Goal: Book appointment/travel/reservation

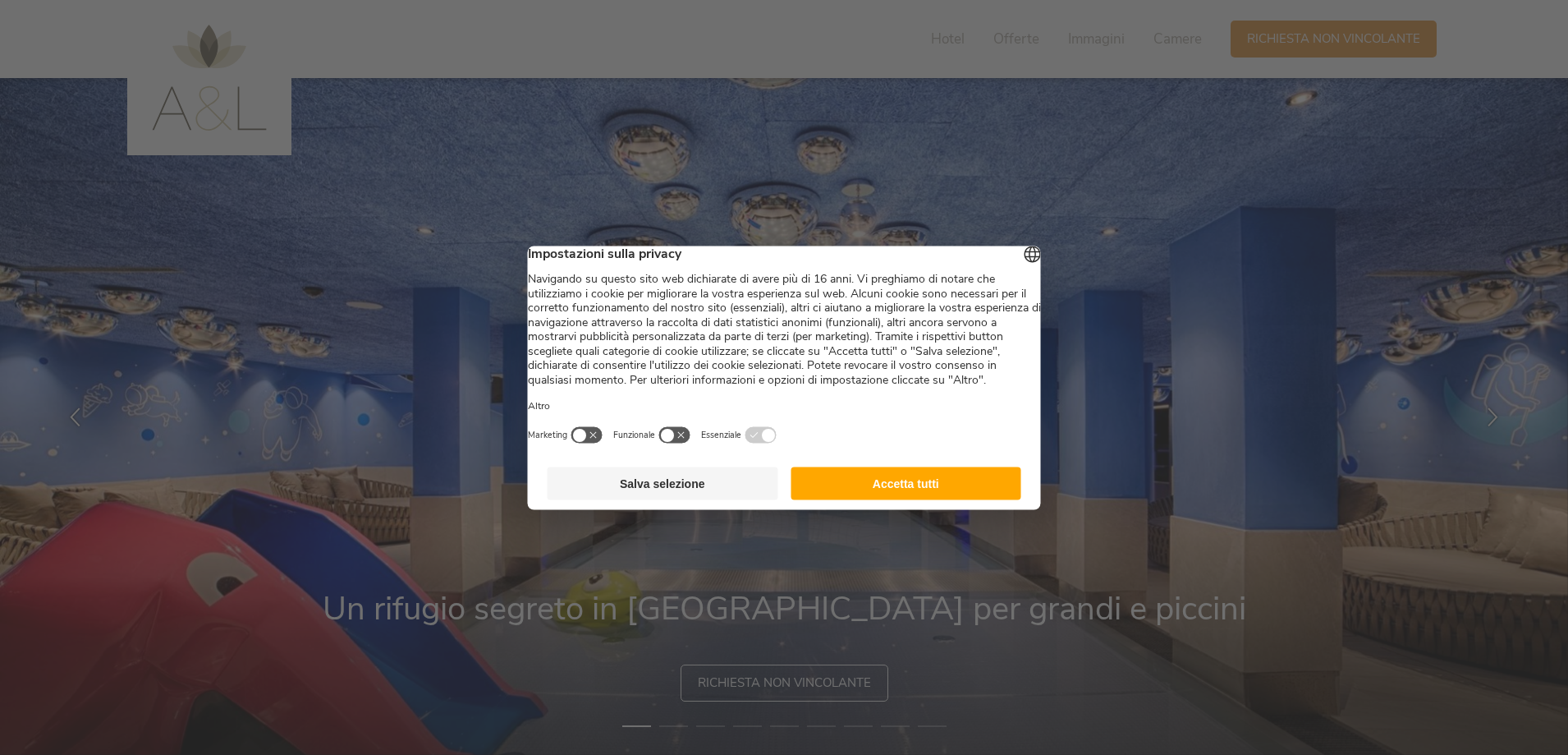
click at [982, 494] on button "Accetta tutti" at bounding box center [906, 483] width 231 height 33
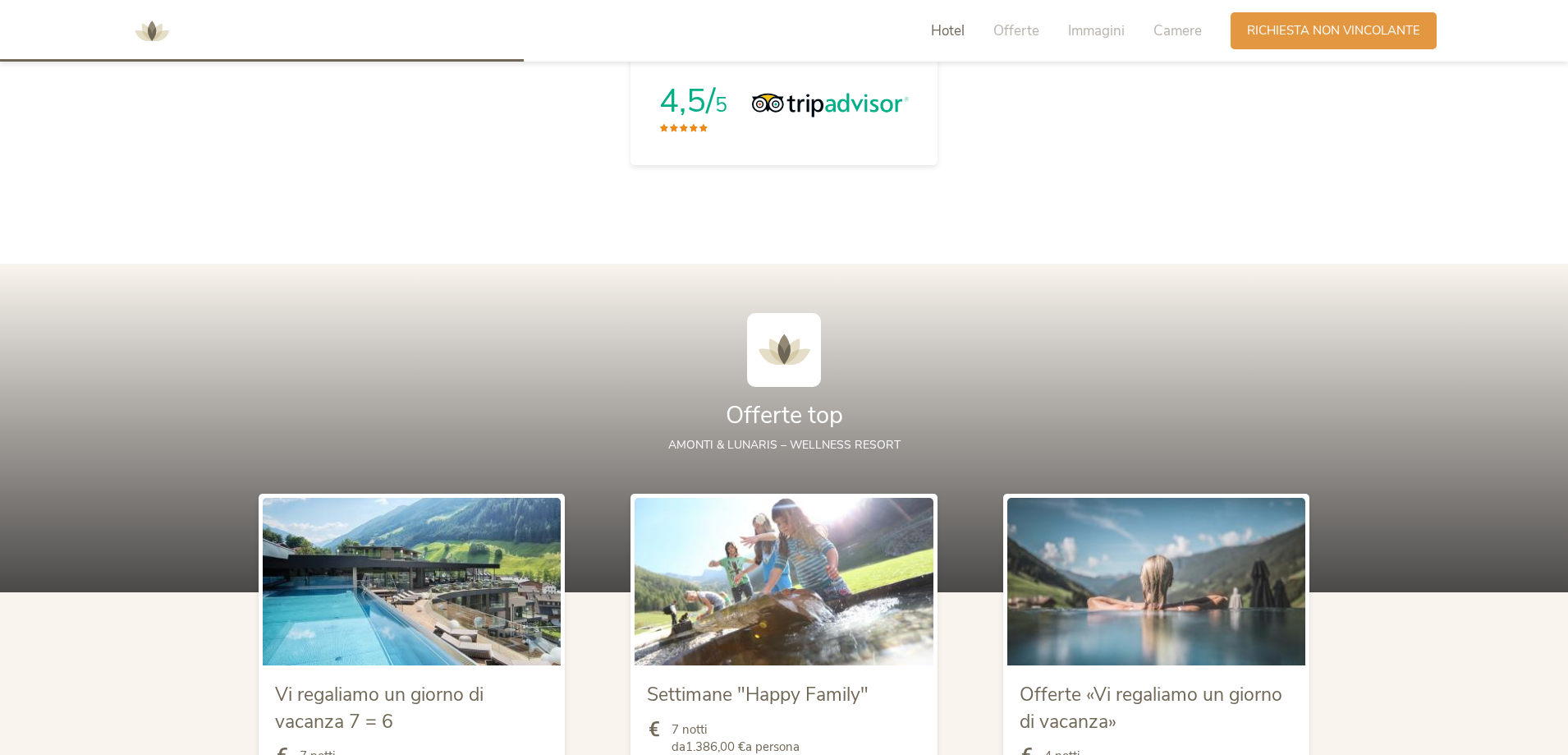
scroll to position [1807, 0]
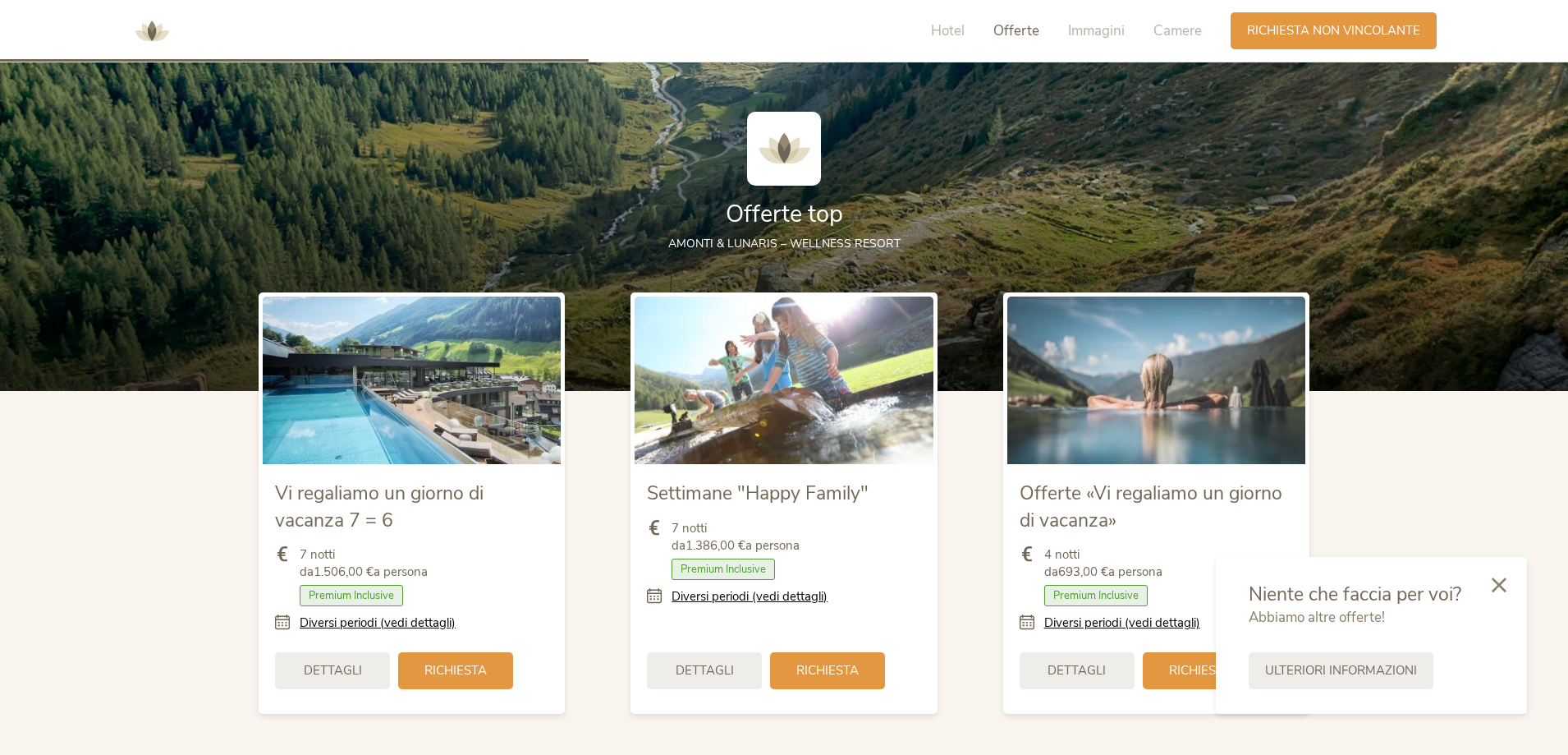
click at [1504, 573] on div at bounding box center [1499, 585] width 56 height 59
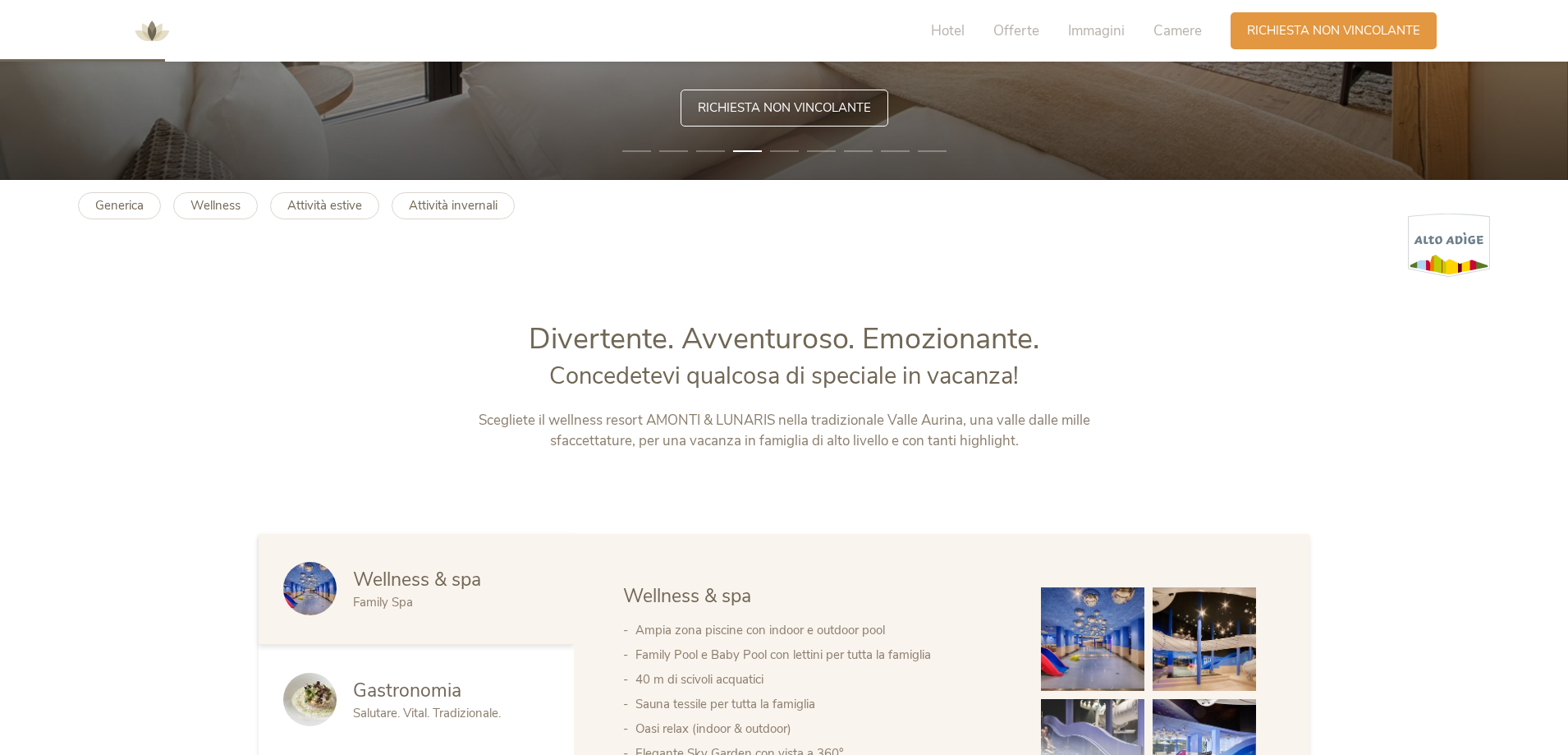
scroll to position [0, 0]
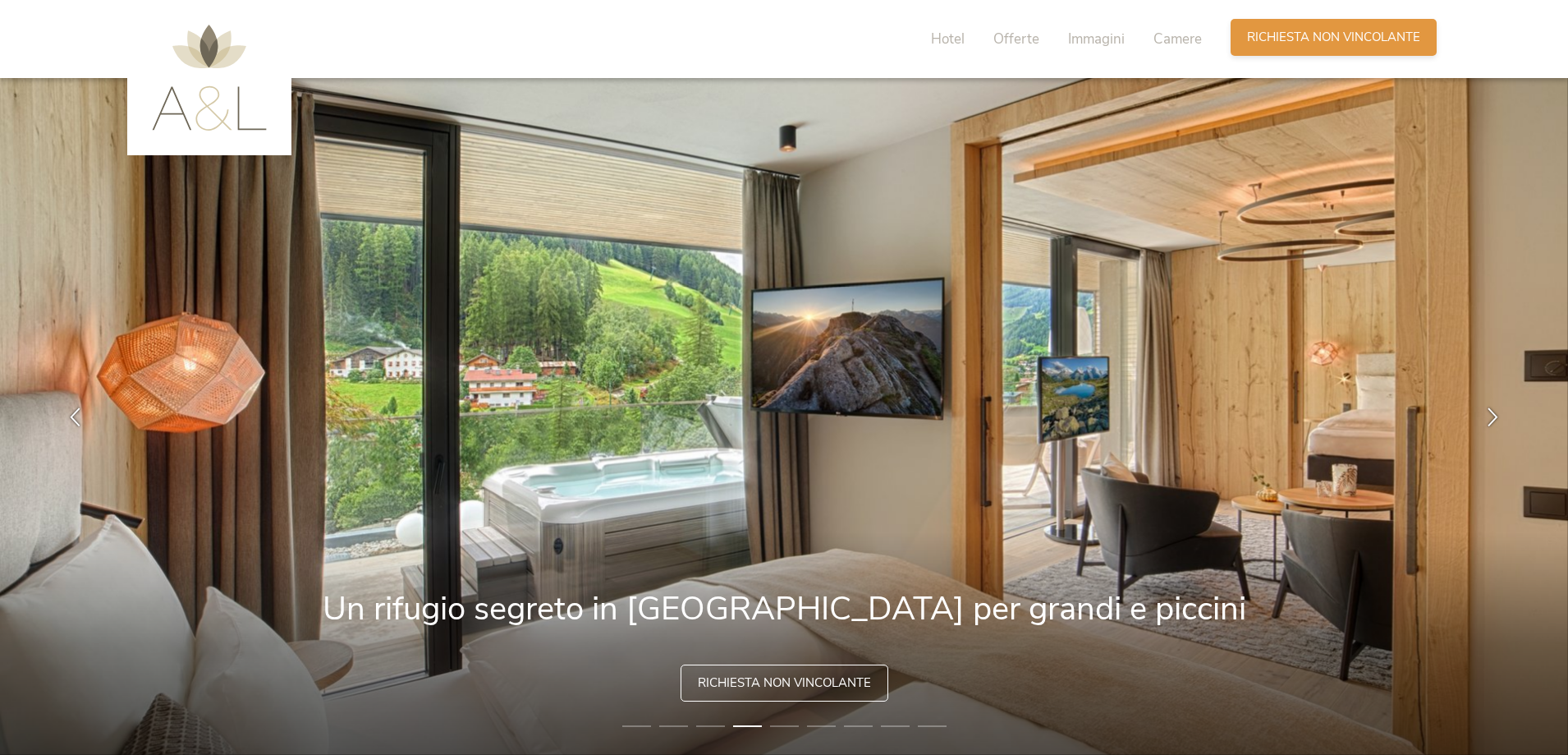
click at [1275, 36] on span "Richiesta non vincolante" at bounding box center [1333, 37] width 173 height 17
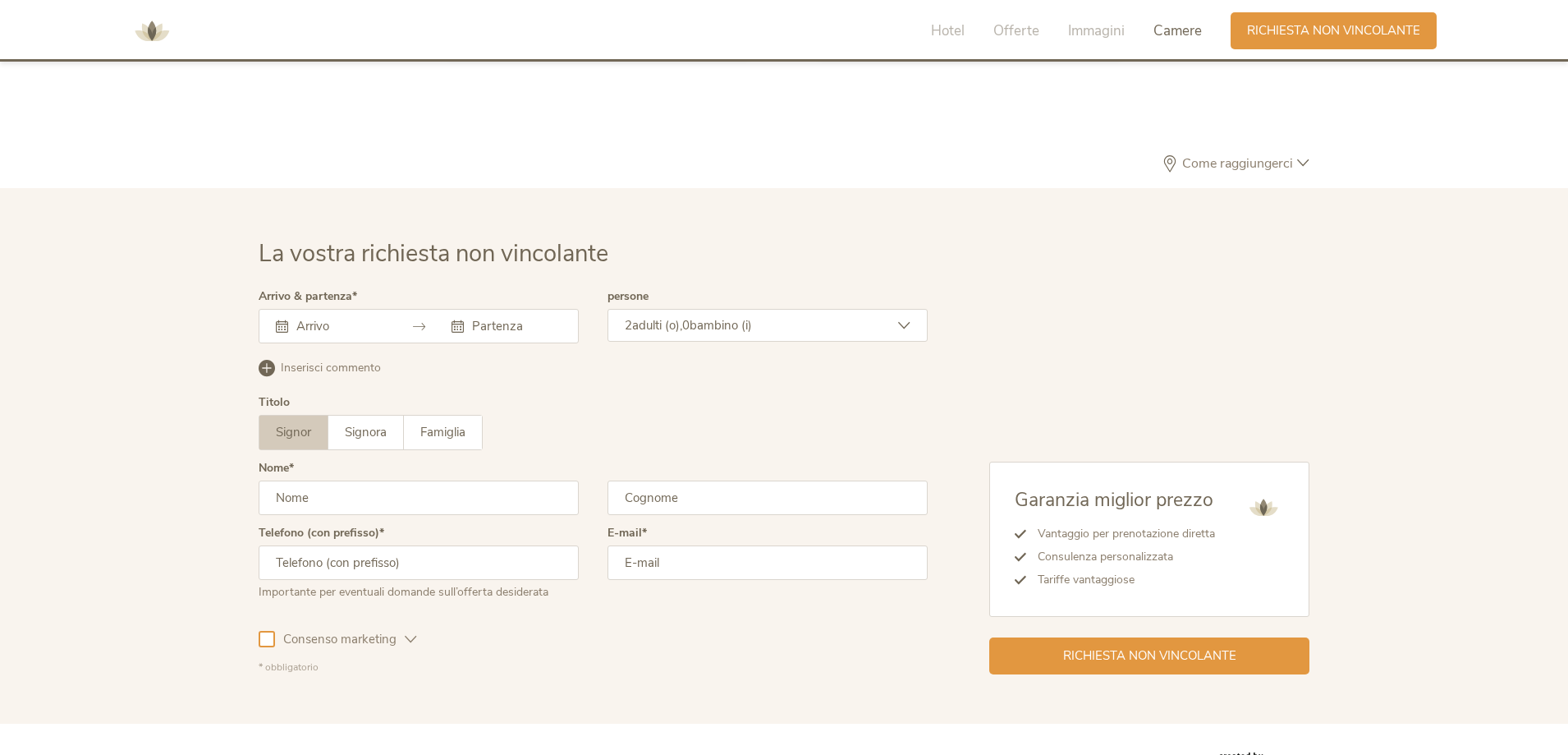
scroll to position [4809, 0]
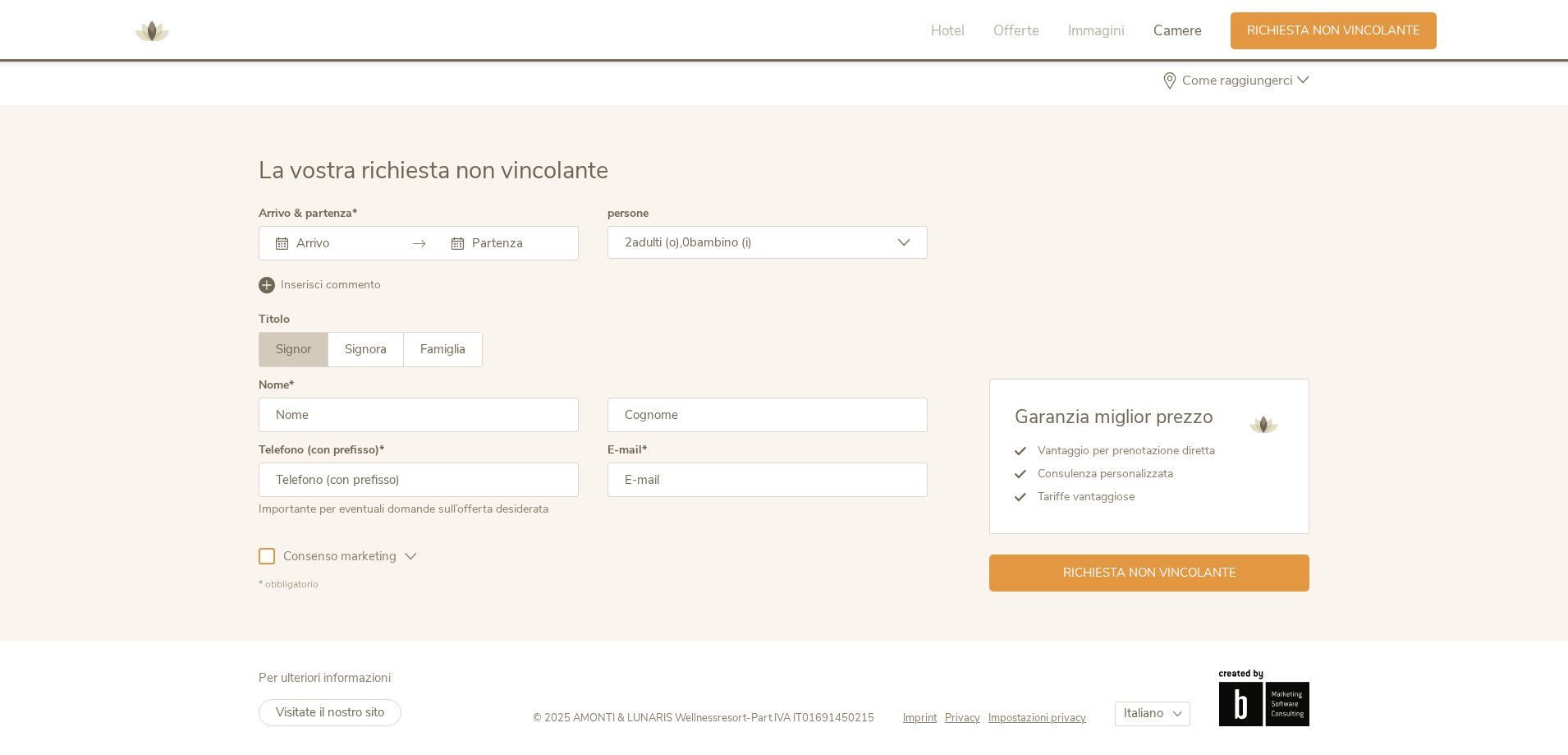
click at [310, 232] on div at bounding box center [419, 243] width 321 height 35
click at [308, 238] on input "text" at bounding box center [339, 243] width 93 height 16
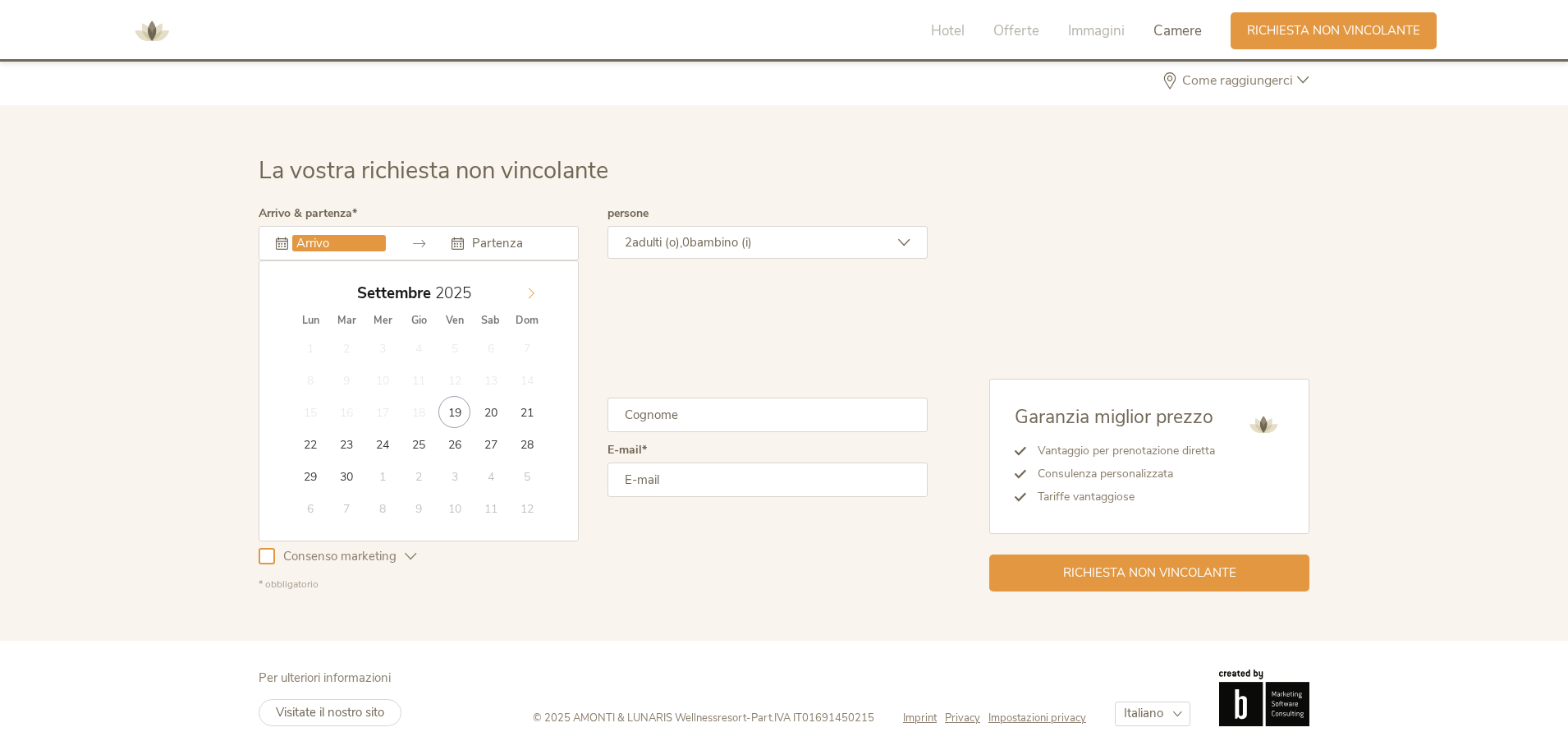
click at [533, 286] on span at bounding box center [531, 288] width 28 height 23
type input "30.12.2025"
type input "2026"
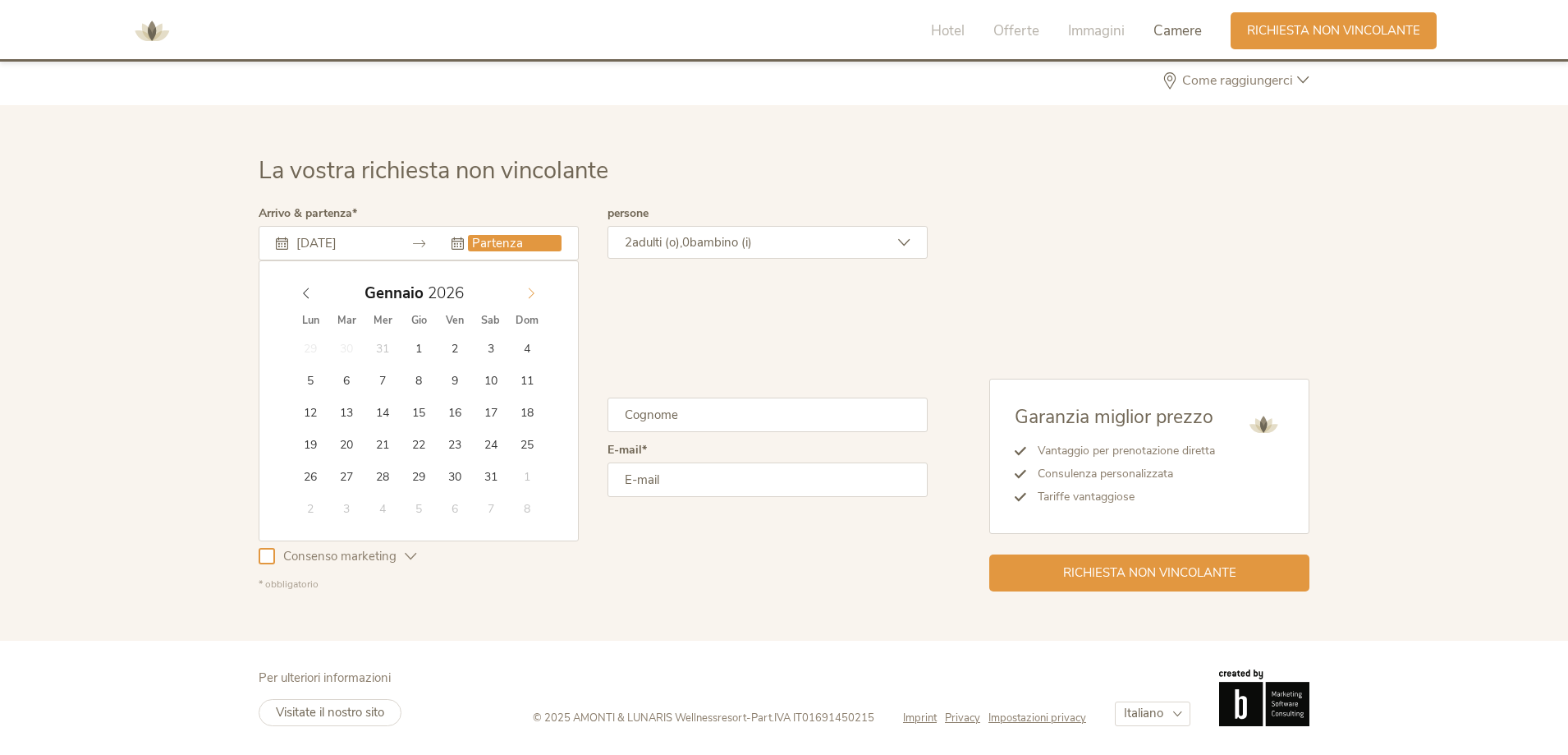
click at [529, 292] on icon at bounding box center [531, 294] width 12 height 12
type input "02.01.2026"
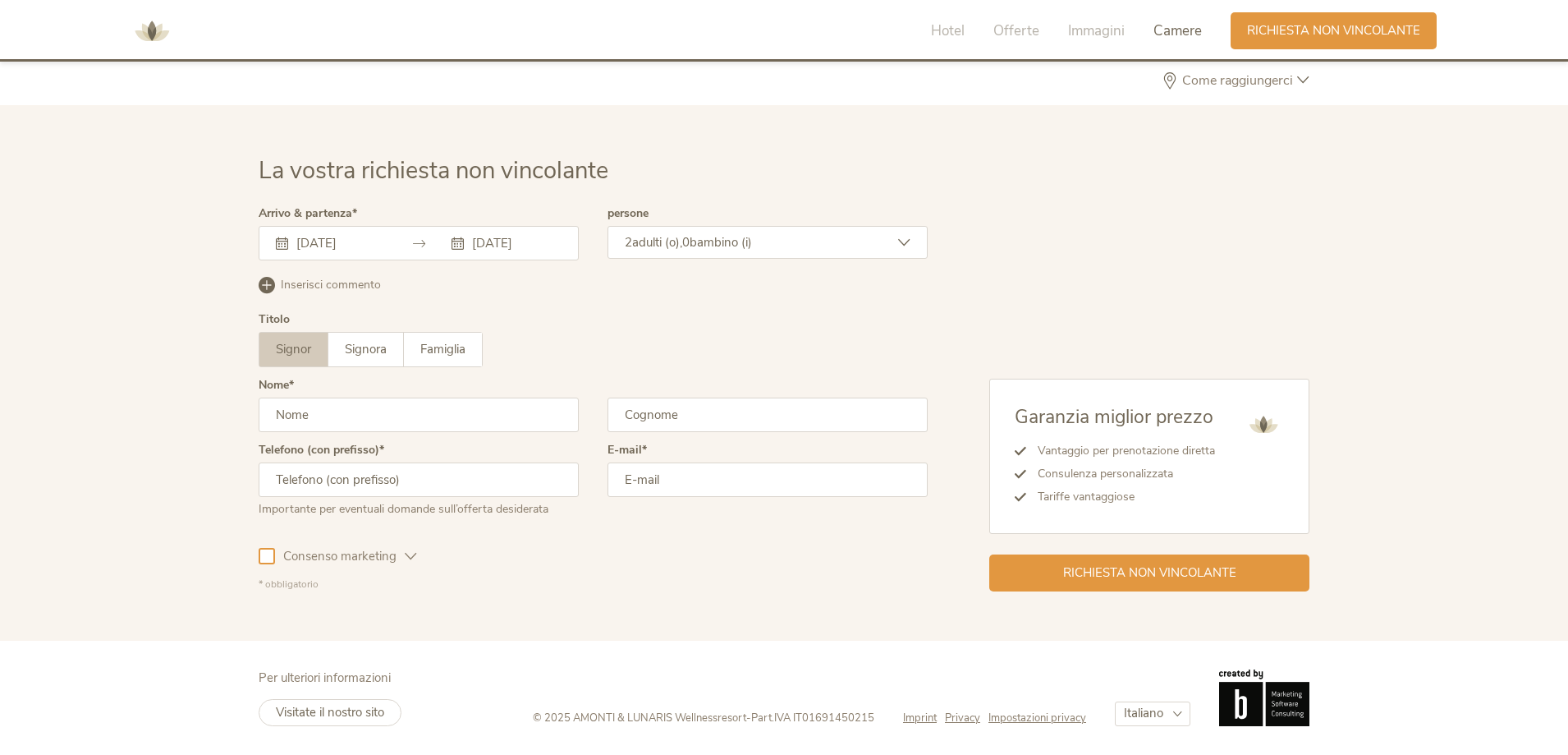
click at [284, 429] on input "text" at bounding box center [419, 414] width 321 height 35
type input "Pietro"
type input "Battioni"
type input "PIETRO.BATTIONI@GMAIL.COM"
click at [335, 484] on input "text" at bounding box center [419, 479] width 321 height 35
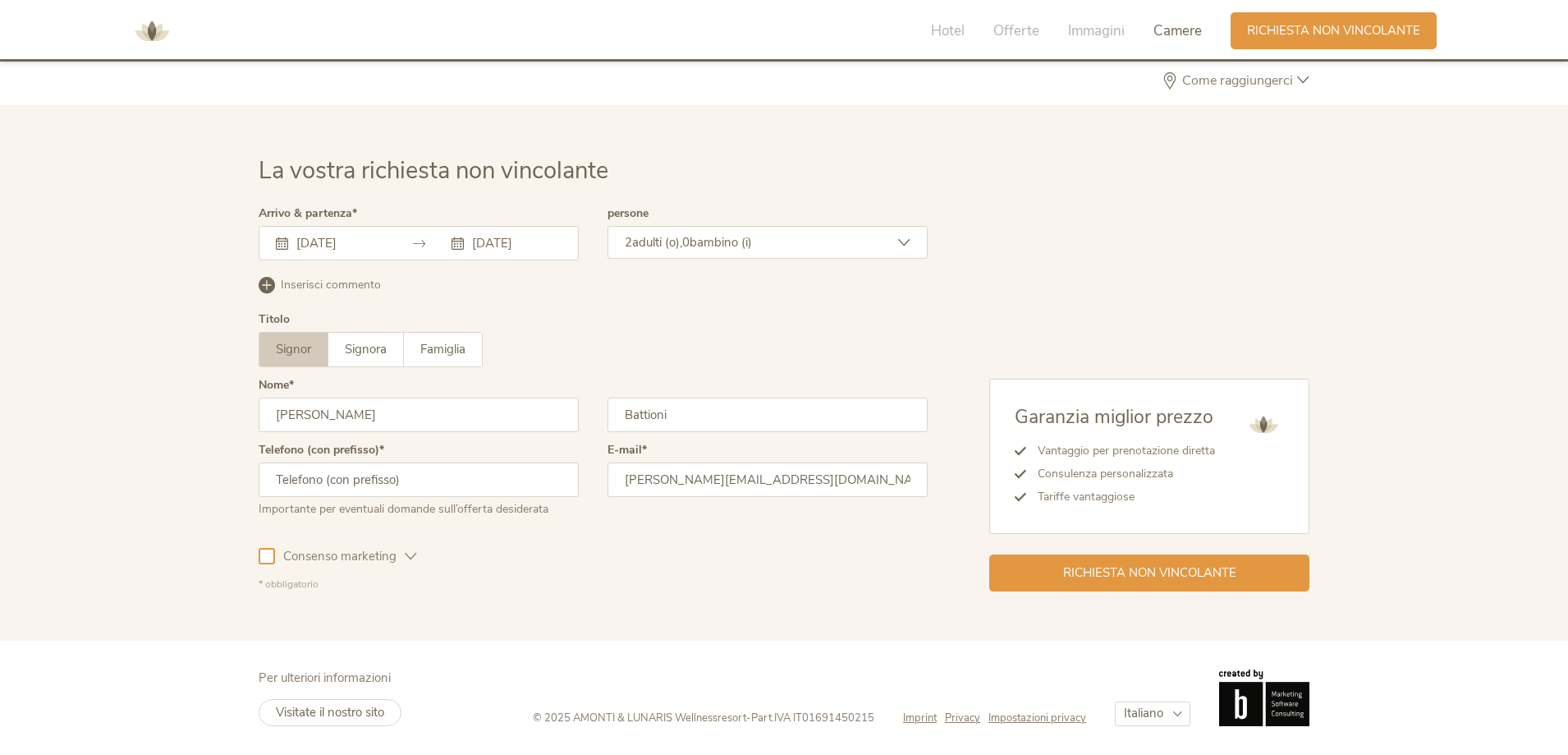
click at [879, 234] on div "2 adulti (o), 0 bambino (i)" at bounding box center [767, 242] width 321 height 33
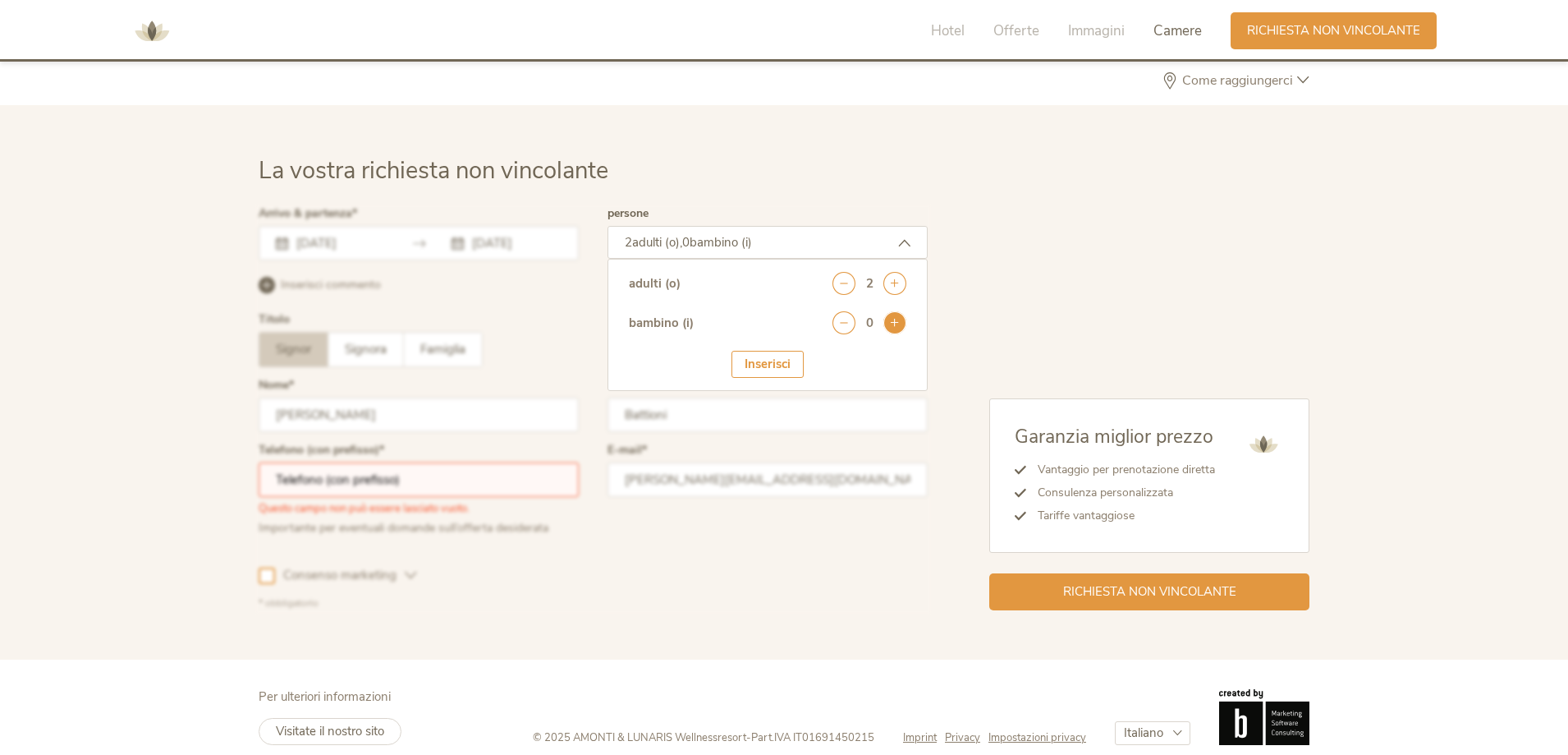
click at [893, 325] on icon at bounding box center [895, 322] width 23 height 23
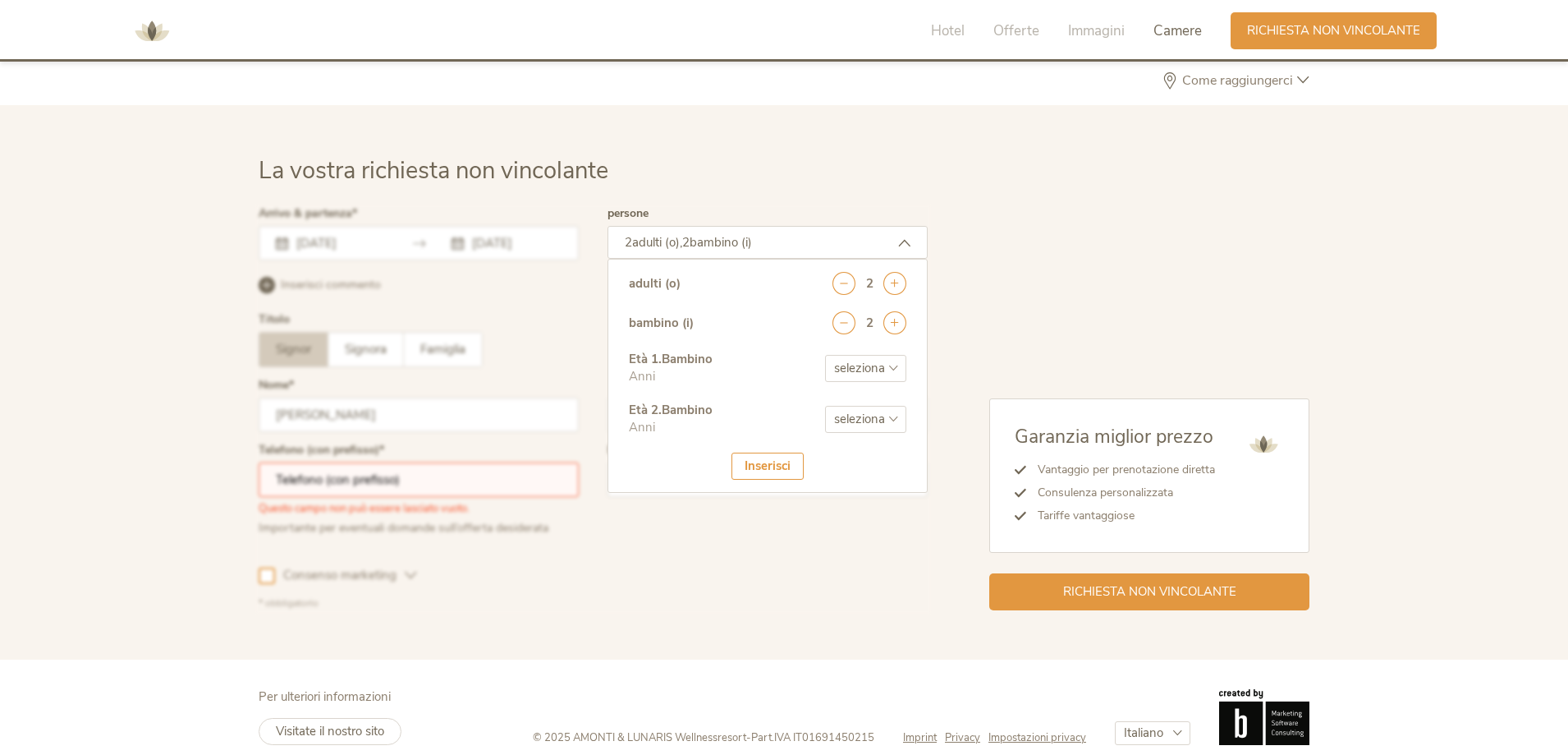
click at [886, 371] on select "seleziona 0 1 2 3 4 5 6 7 8 9 10 11 12 13 14 15 16 17" at bounding box center [866, 368] width 81 height 27
select select "7"
click at [825, 355] on select "seleziona 0 1 2 3 4 5 6 7 8 9 10 11 12 13 14 15 16 17" at bounding box center [866, 368] width 81 height 27
click at [893, 413] on select "seleziona 0 1 2 3 4 5 6 7 8 9 10 11 12 13 14 15 16 17" at bounding box center [866, 419] width 81 height 27
select select "2"
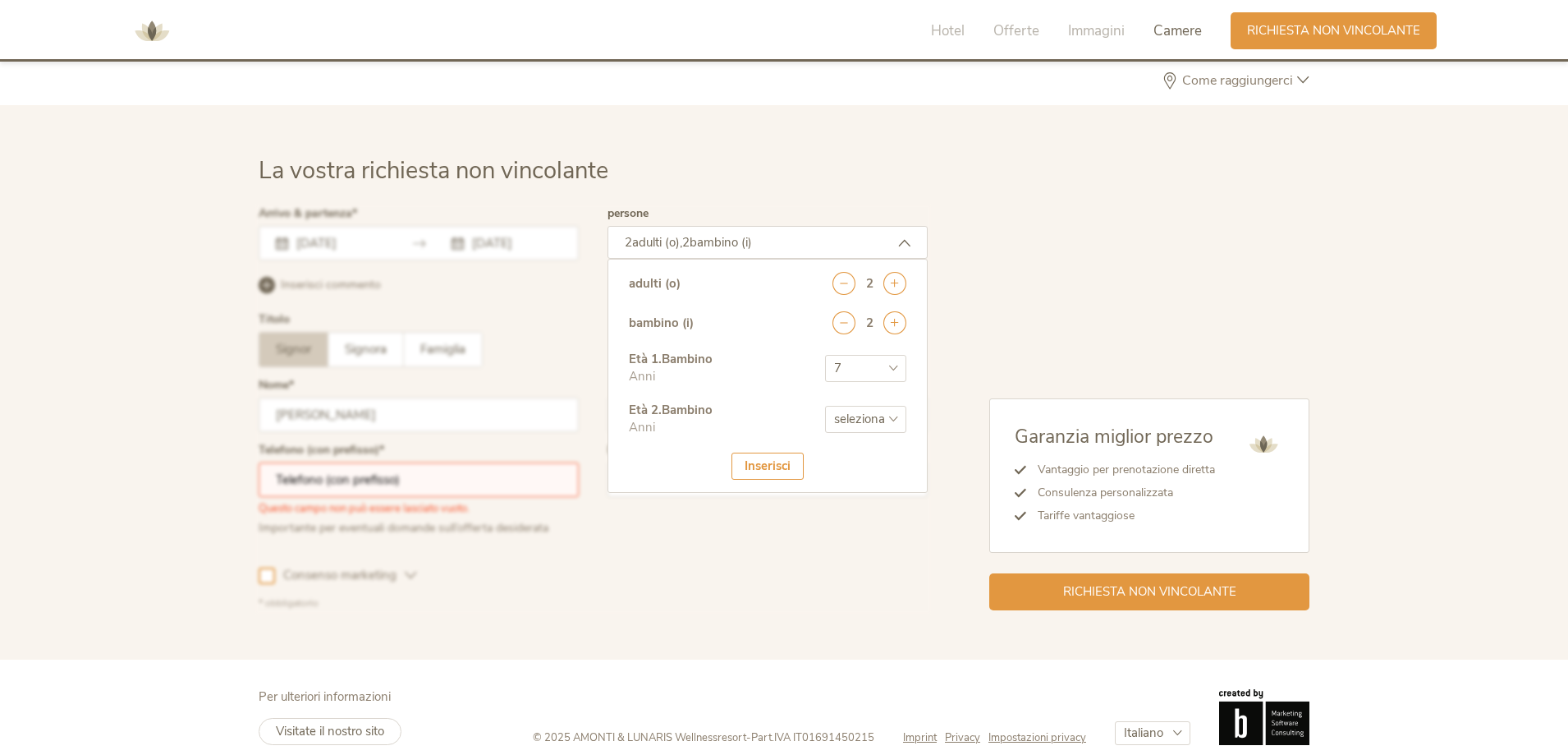
click at [825, 405] on select "seleziona 0 1 2 3 4 5 6 7 8 9 10 11 12 13 14 15 16 17" at bounding box center [866, 419] width 81 height 27
click at [759, 464] on div "Inserisci" at bounding box center [767, 466] width 72 height 27
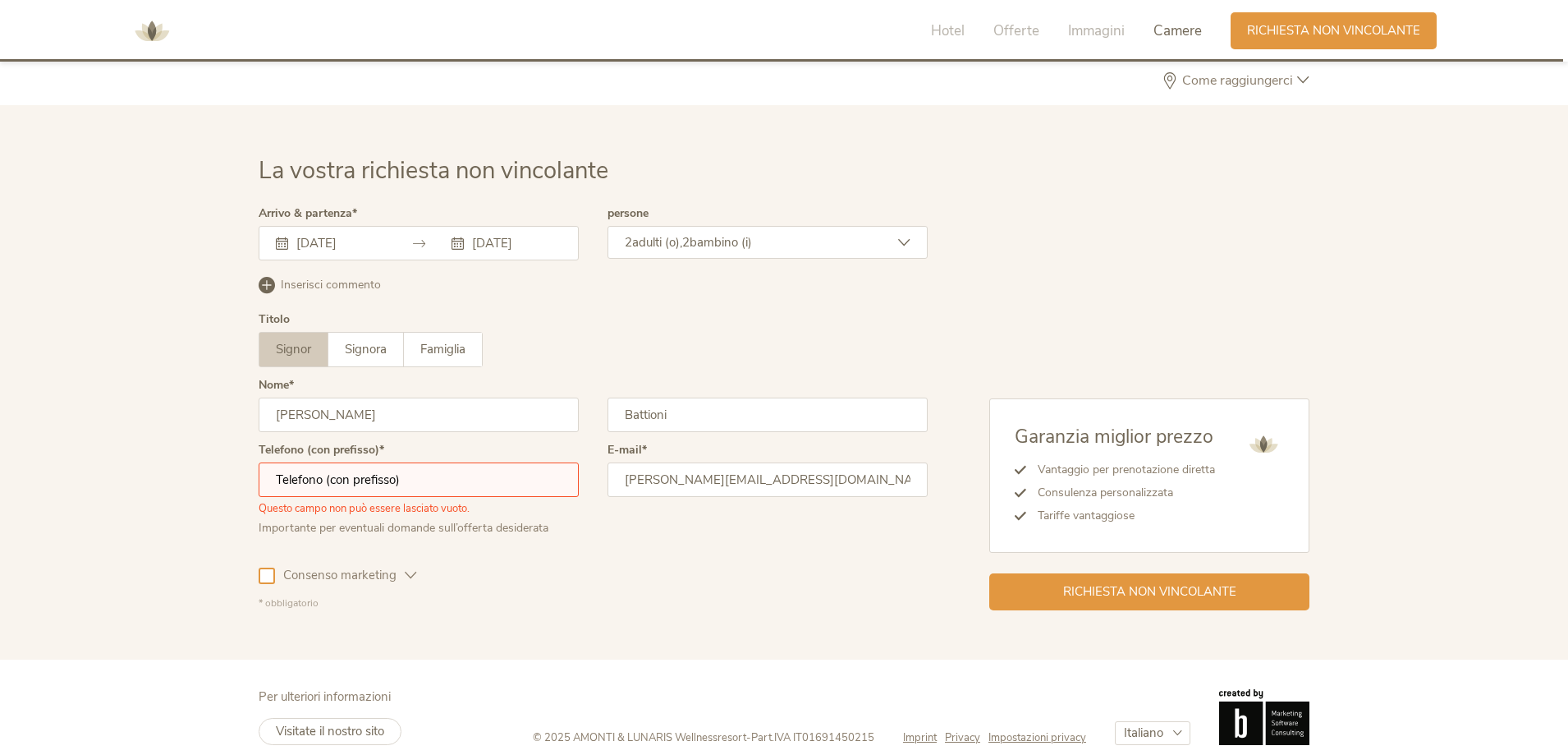
scroll to position [4829, 0]
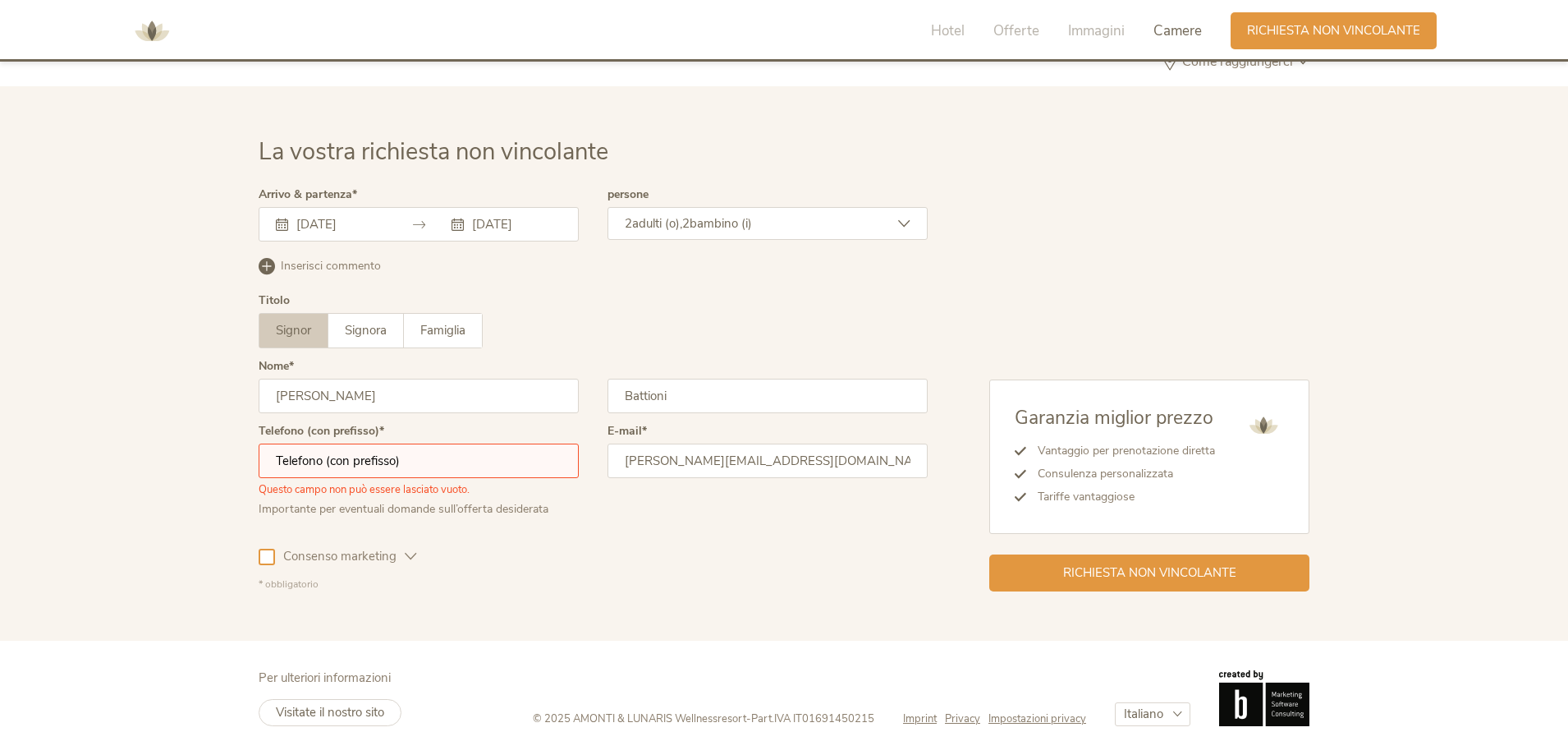
click at [444, 451] on input "text" at bounding box center [419, 461] width 321 height 35
click at [574, 562] on div "Consenso marketing Consenso profilazione" at bounding box center [593, 553] width 669 height 48
click at [431, 456] on input "text" at bounding box center [419, 461] width 321 height 35
click at [443, 559] on div "Consenso marketing Consenso profilazione" at bounding box center [593, 553] width 669 height 48
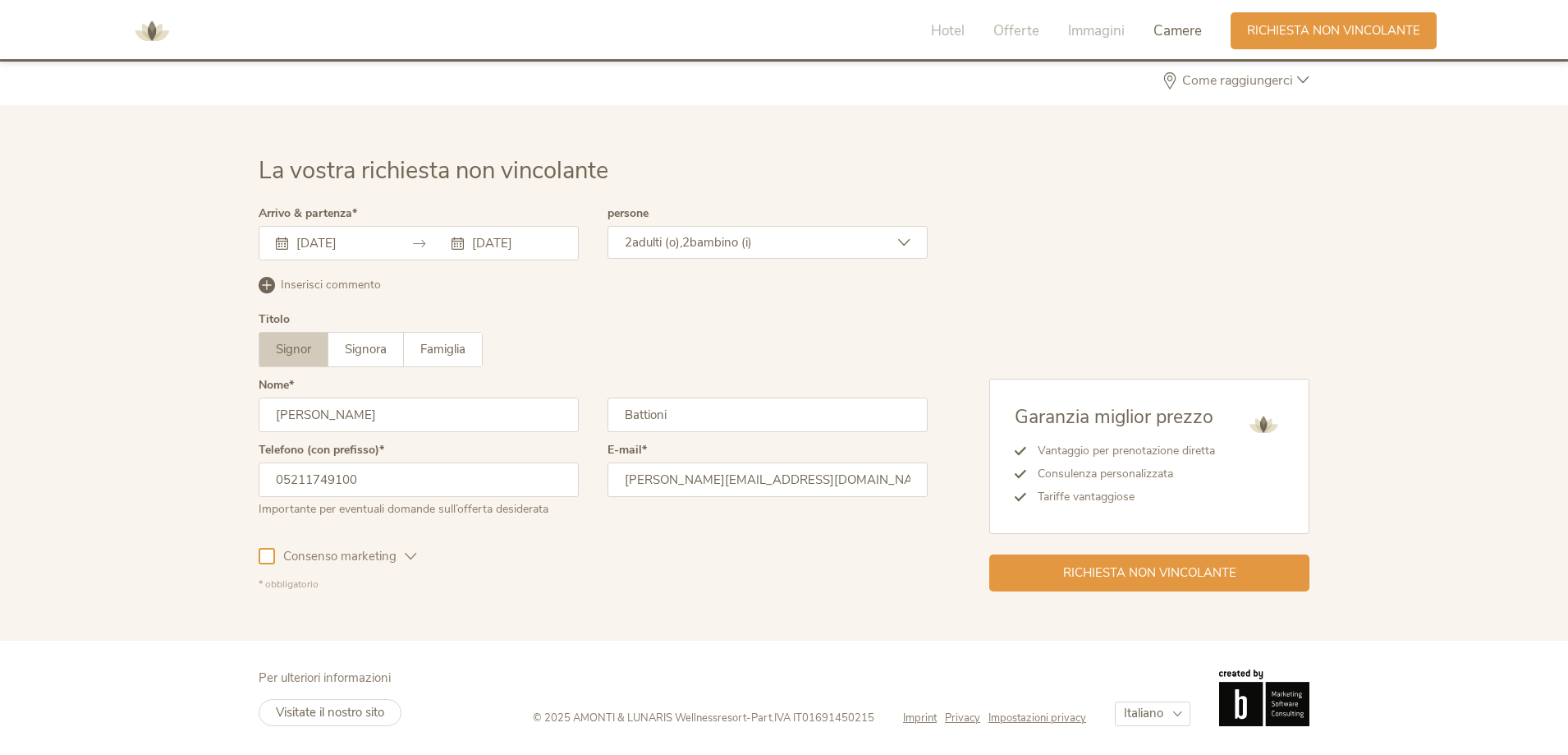
scroll to position [4809, 0]
drag, startPoint x: 370, startPoint y: 484, endPoint x: 183, endPoint y: 491, distance: 187.1
click at [183, 491] on div "La vostra richiesta non vincolante Arrivo & partenza 30.12.2025 02.01.2026 Dice…" at bounding box center [784, 372] width 1568 height 535
type input "+393382686448"
click at [1166, 566] on span "Richiesta non vincolante" at bounding box center [1150, 571] width 173 height 17
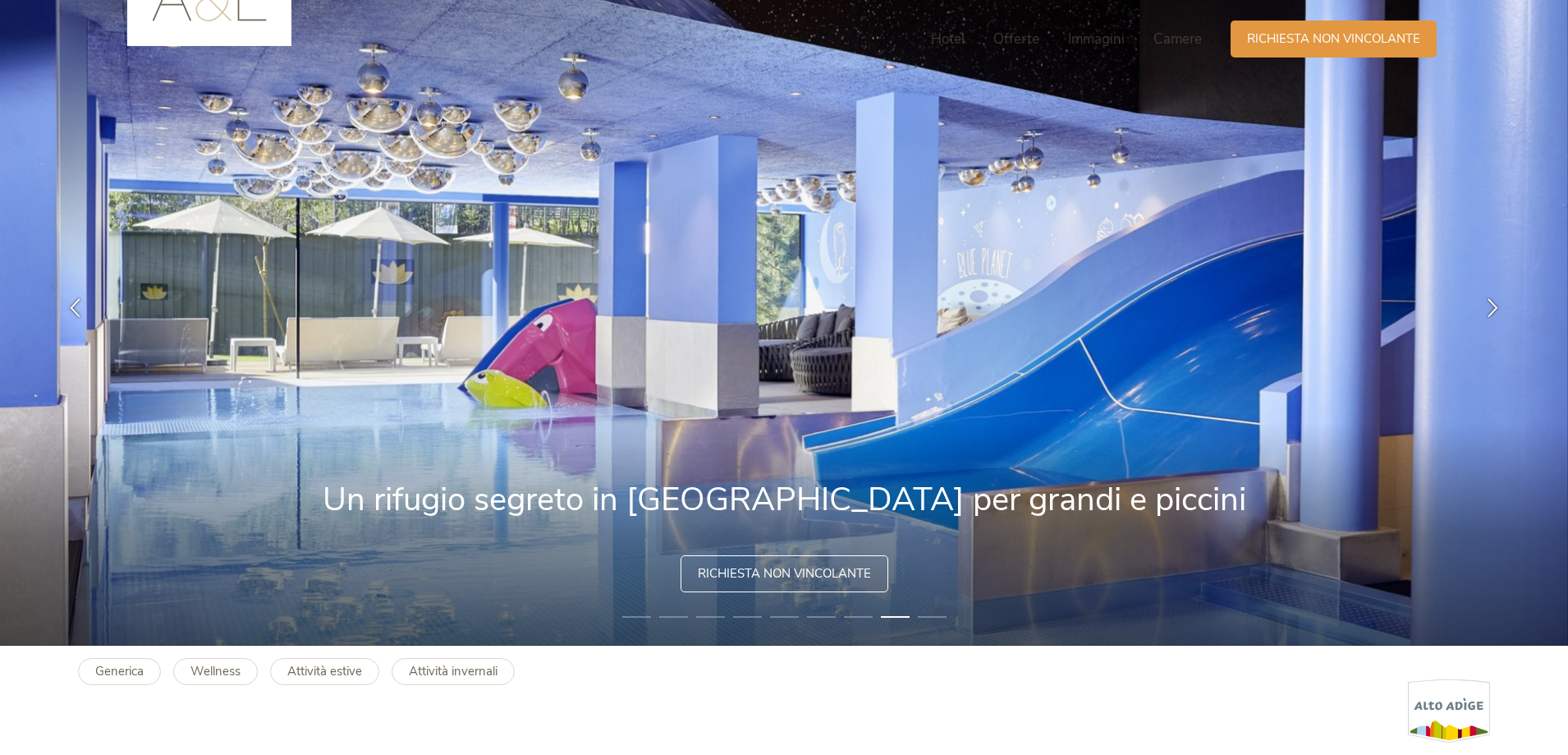
scroll to position [328, 0]
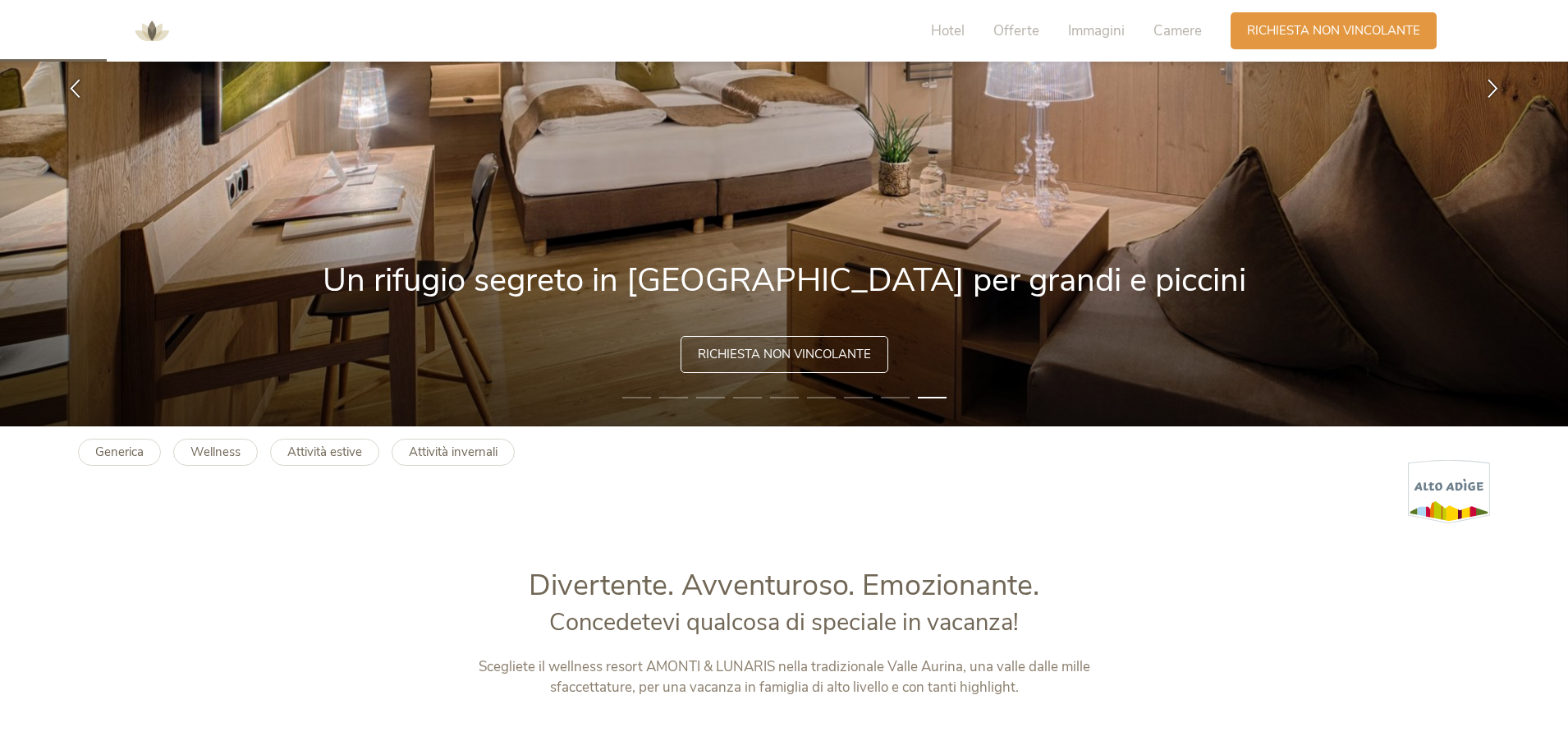
click at [838, 391] on img at bounding box center [784, 88] width 1568 height 677
click at [857, 394] on li "7" at bounding box center [858, 397] width 29 height 16
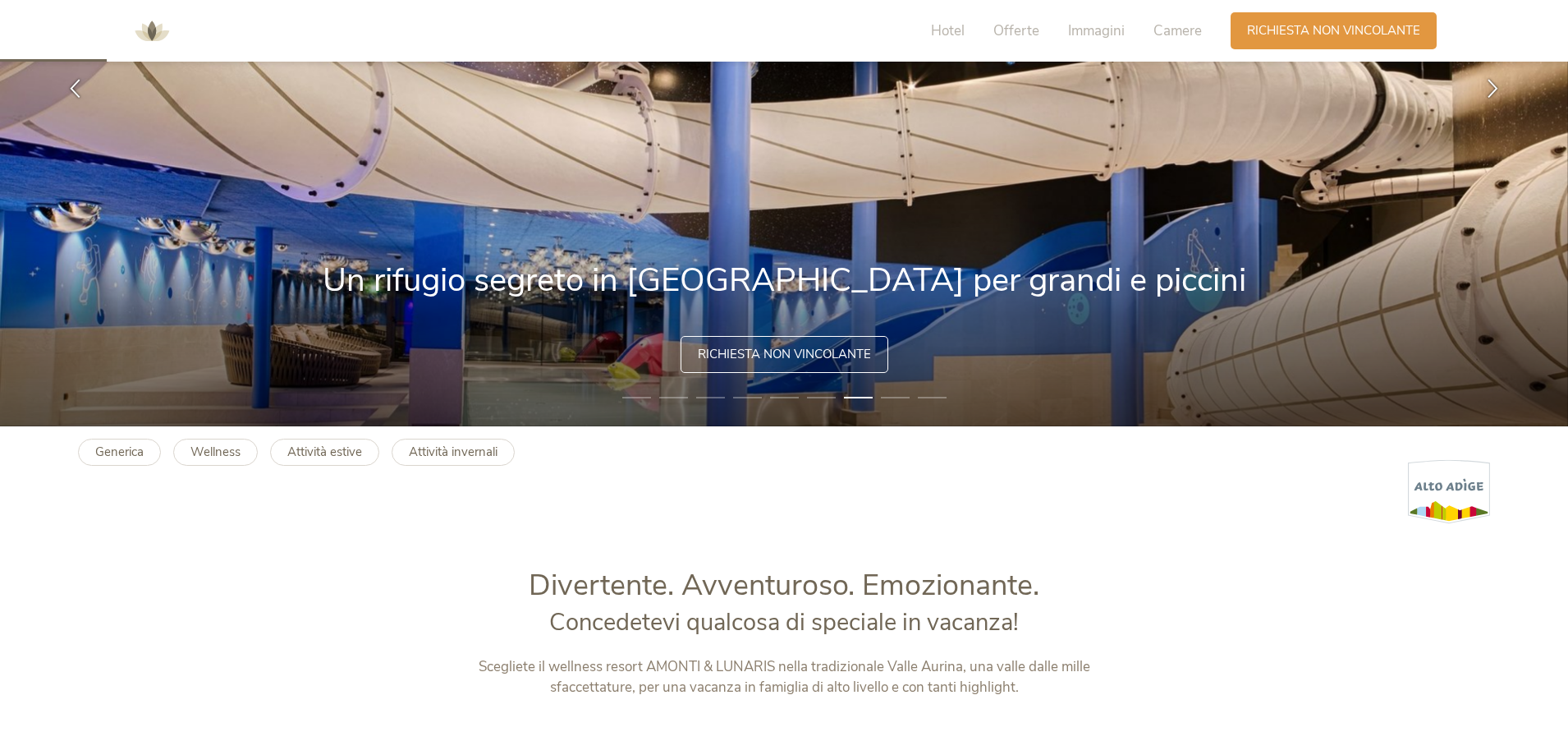
click at [829, 398] on li "6" at bounding box center [822, 397] width 29 height 16
click at [762, 400] on img at bounding box center [784, 88] width 1568 height 677
click at [783, 398] on li "5" at bounding box center [784, 397] width 29 height 16
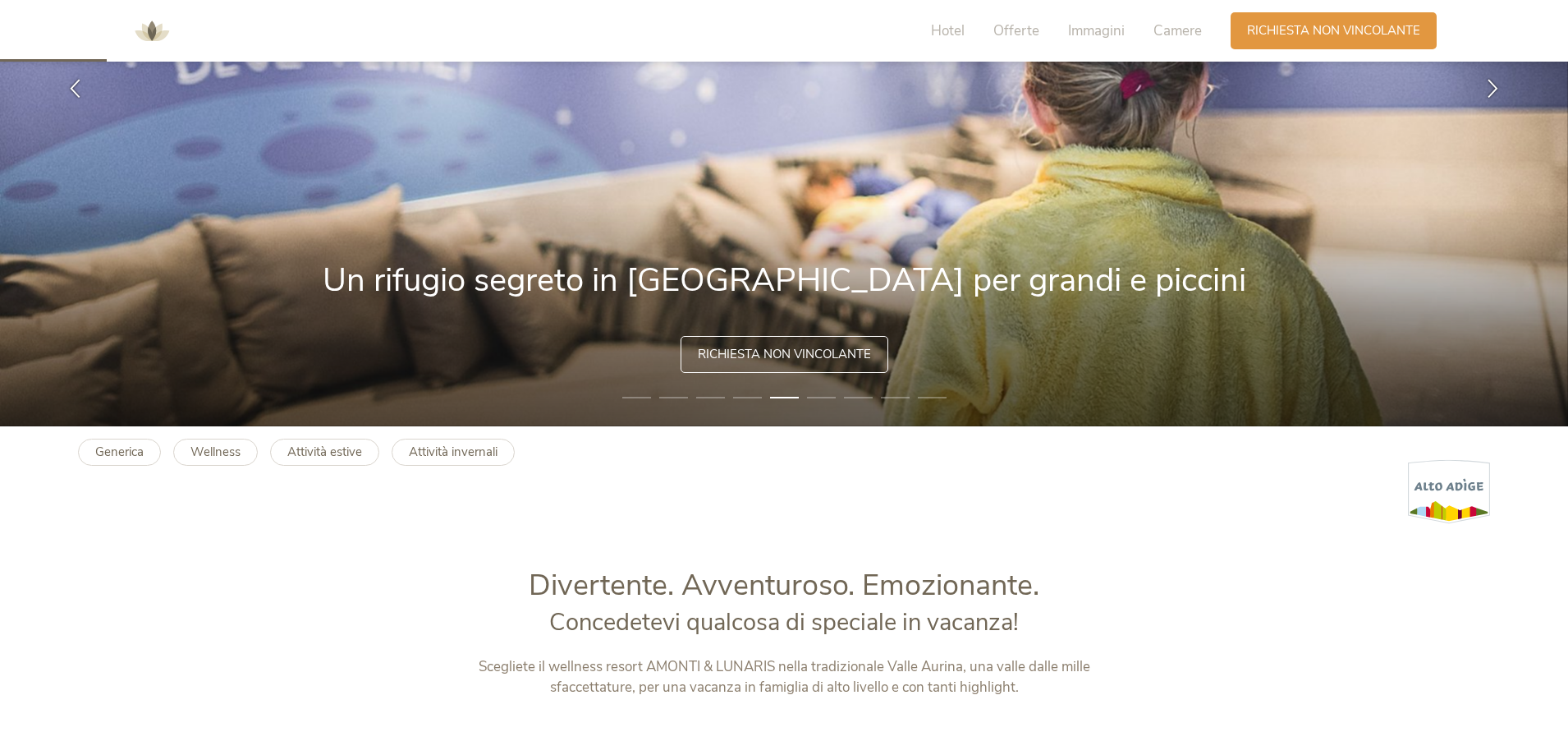
click at [824, 395] on li "6" at bounding box center [822, 397] width 29 height 16
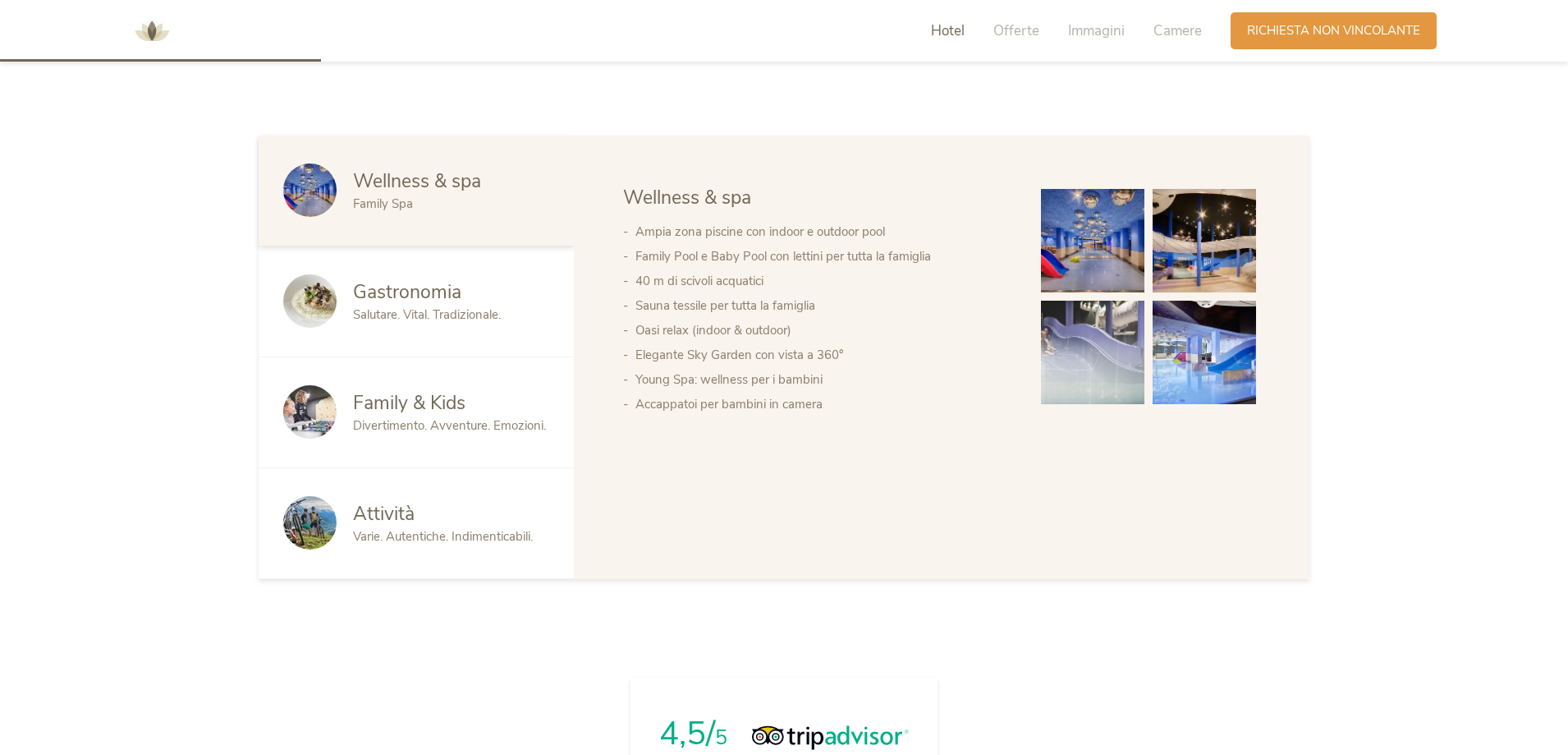
scroll to position [986, 0]
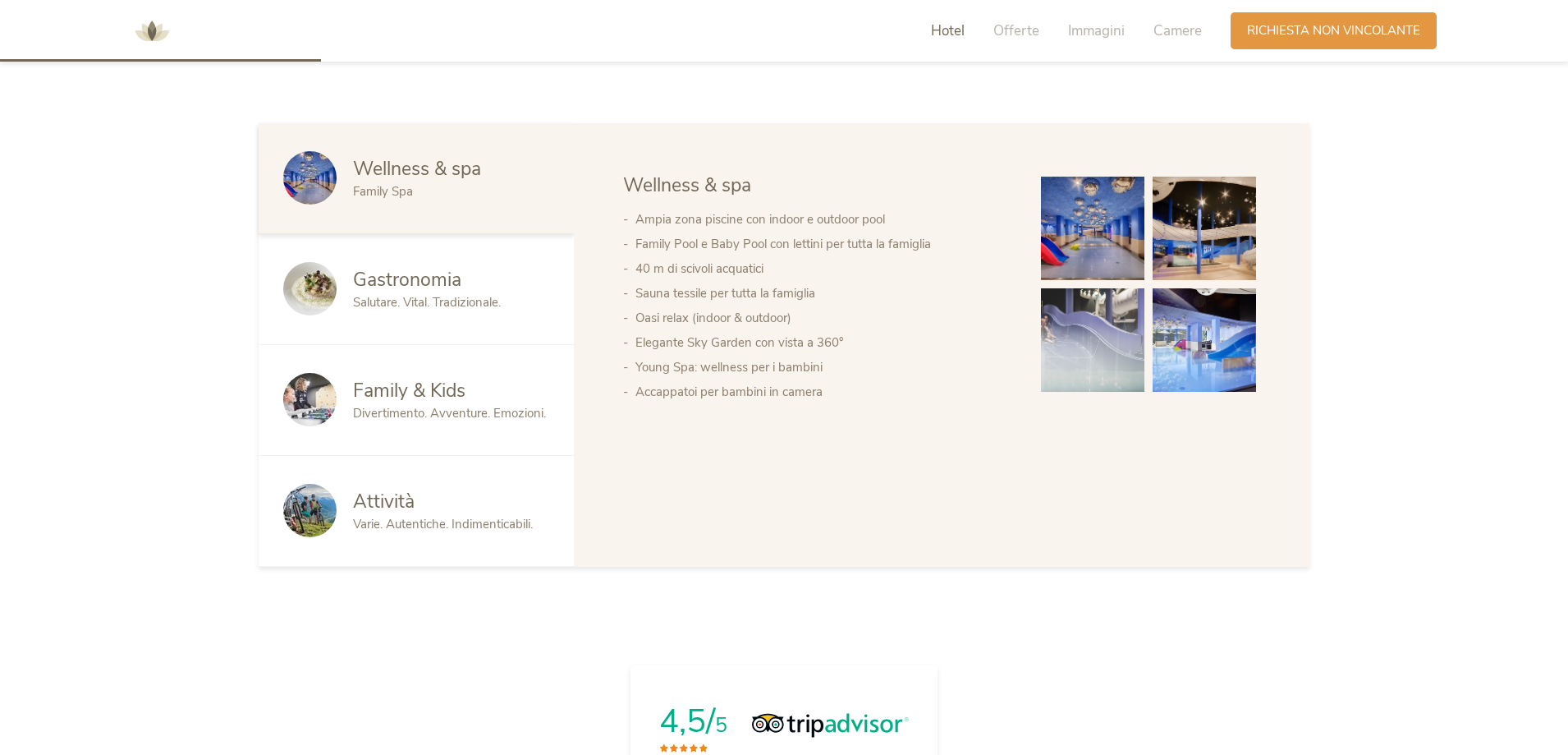
click at [459, 384] on span "Family & Kids" at bounding box center [409, 390] width 113 height 25
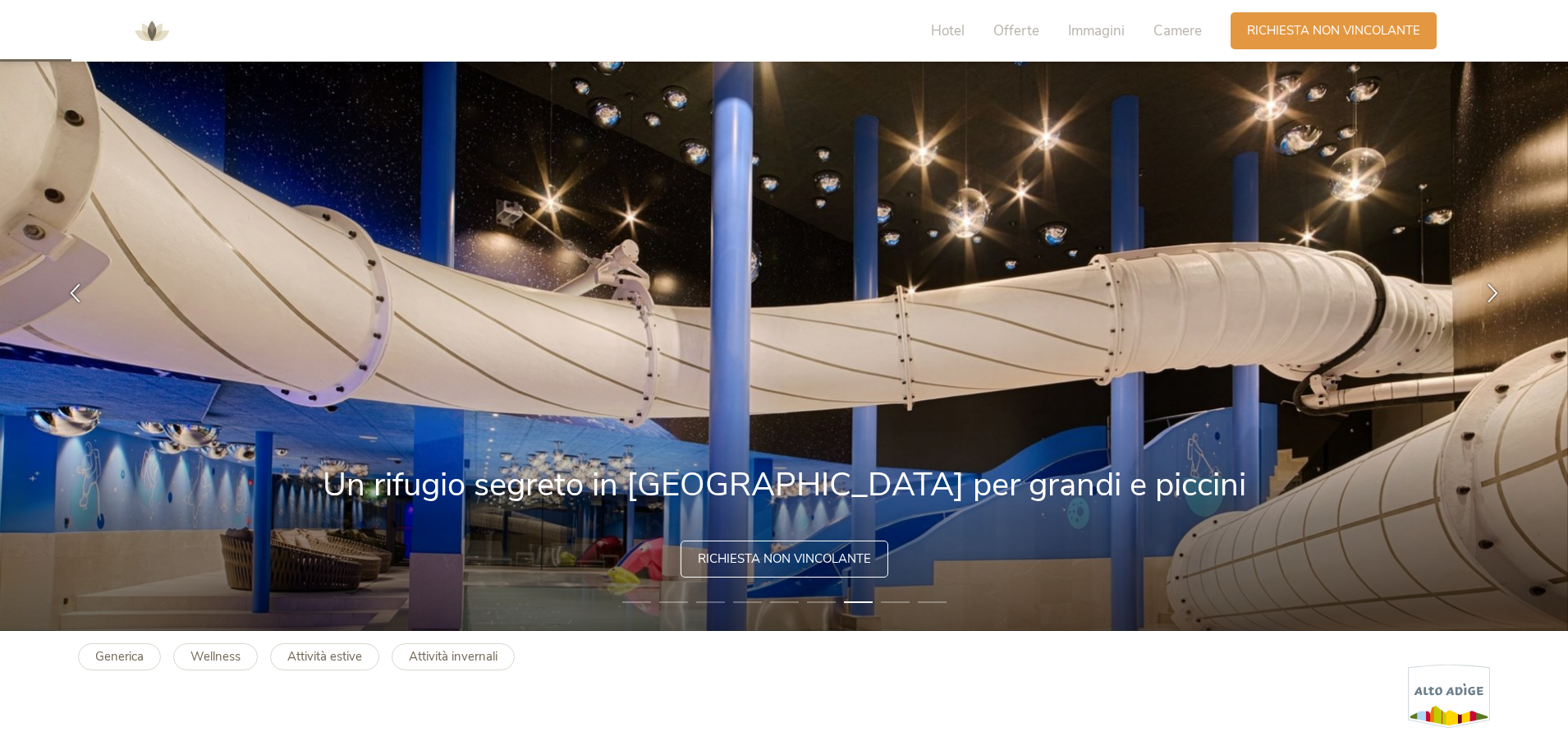
scroll to position [0, 0]
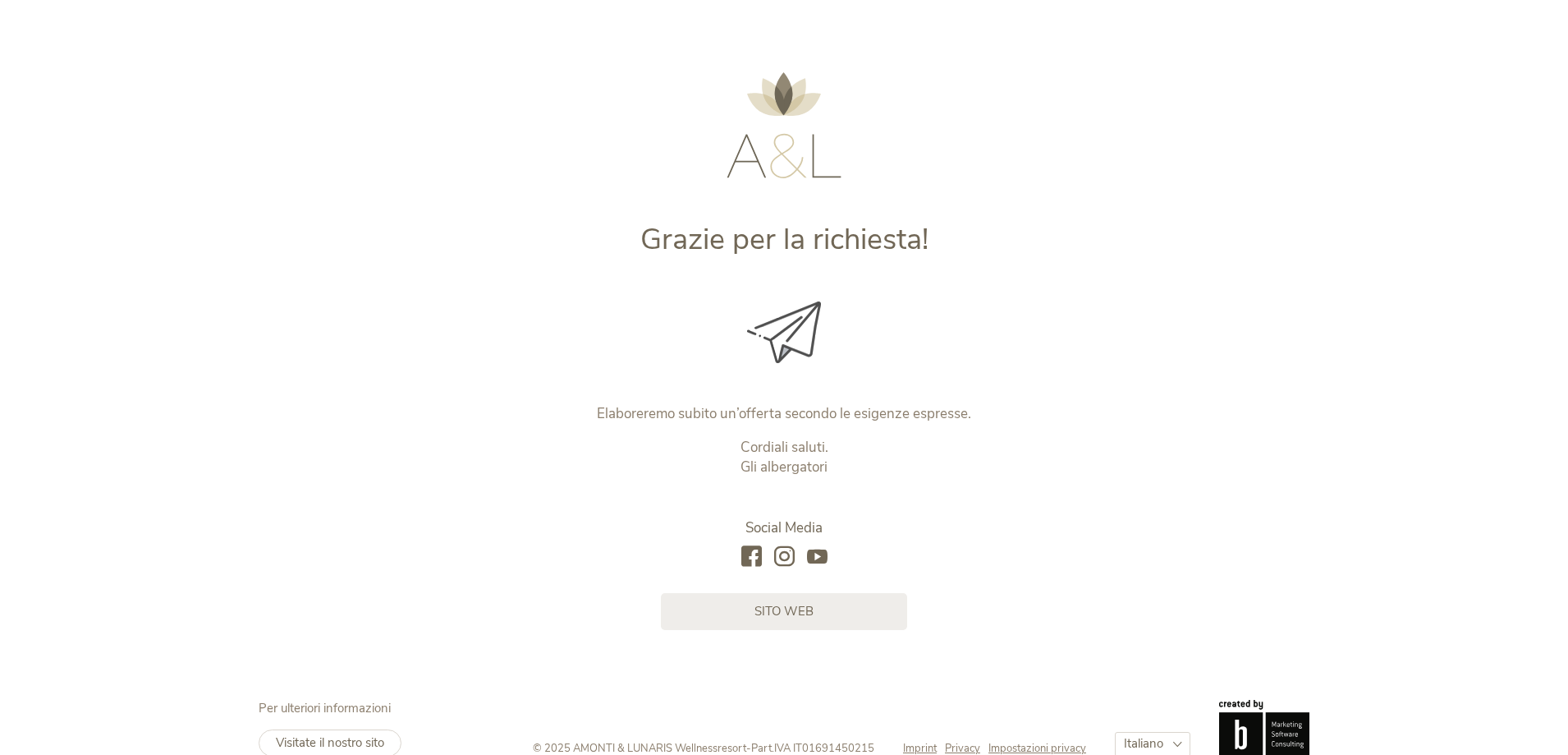
scroll to position [40, 0]
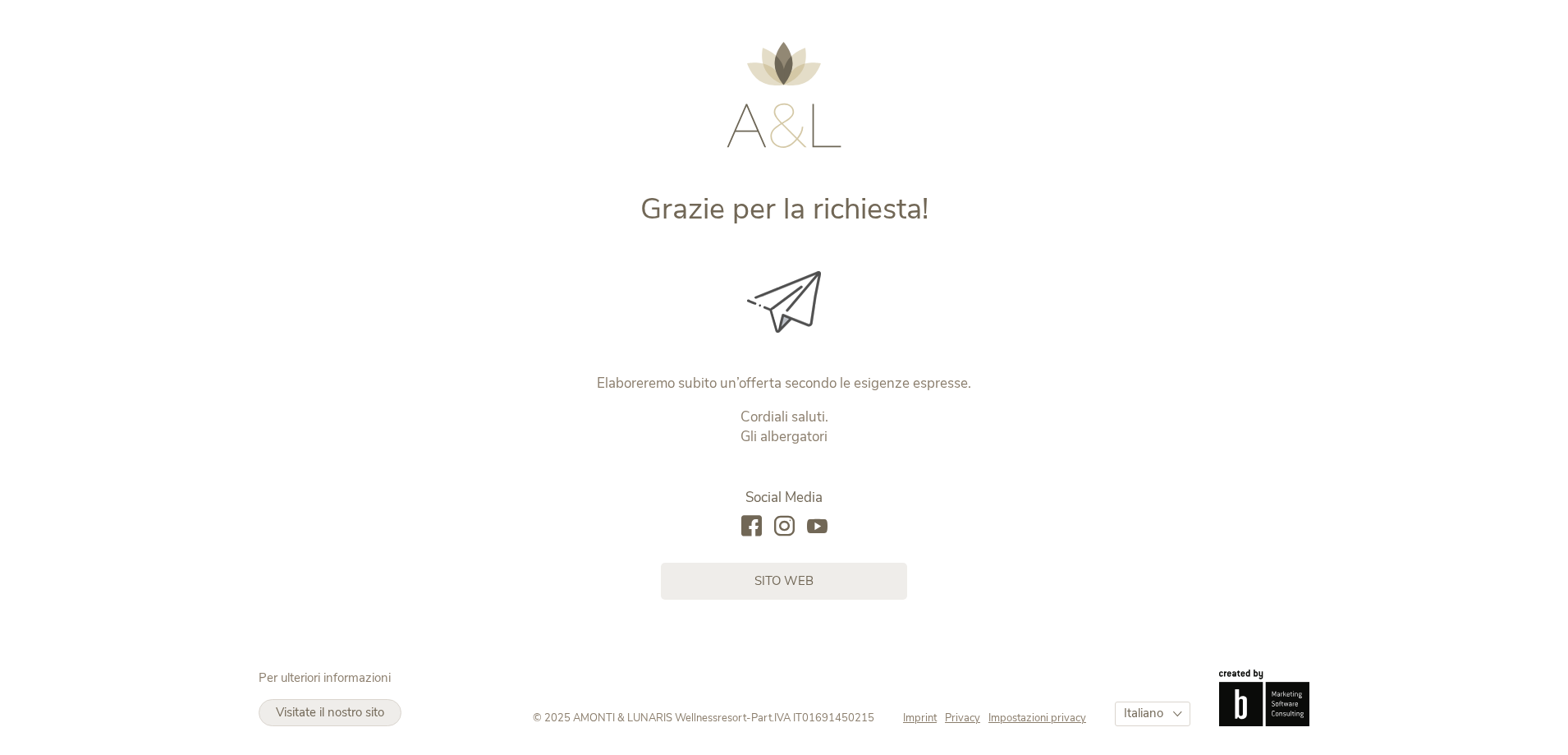
click at [349, 709] on span "Visitate il nostro sito" at bounding box center [330, 712] width 109 height 16
